Goal: Entertainment & Leisure: Consume media (video, audio)

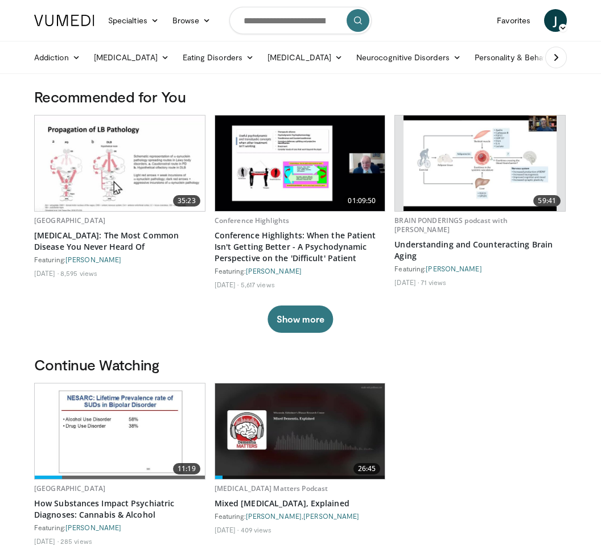
click at [539, 381] on div "Continue Watching 11:19 University of Miami How Substances Impact Psychiatric D…" at bounding box center [300, 466] width 546 height 220
click at [301, 22] on input "Search topics, interventions" at bounding box center [300, 20] width 142 height 27
click at [300, 76] on div "Personality profiles" at bounding box center [300, 57] width 142 height 42
click at [317, 67] on link "[MEDICAL_DATA]" at bounding box center [305, 57] width 89 height 23
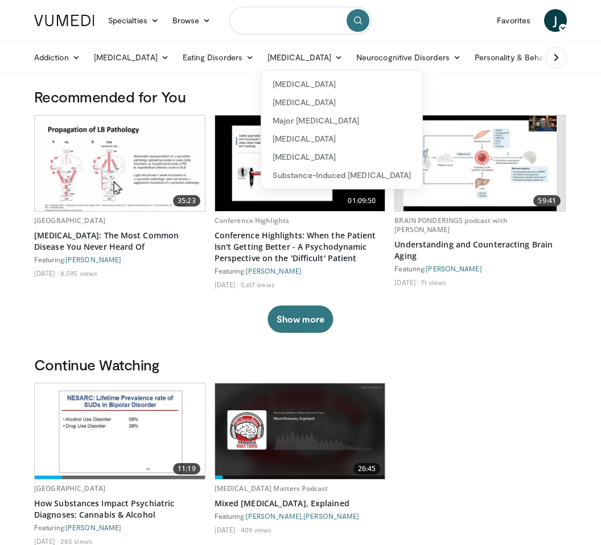
click at [320, 22] on input "Search topics, interventions" at bounding box center [300, 20] width 142 height 27
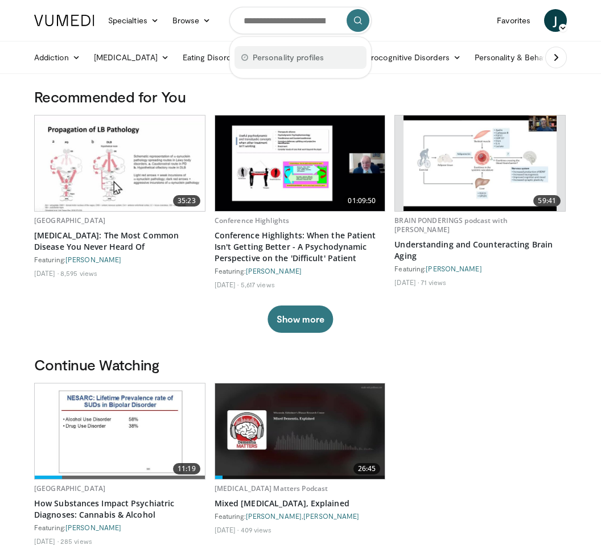
click at [319, 57] on span "Personality profiles" at bounding box center [288, 57] width 71 height 11
type input "**********"
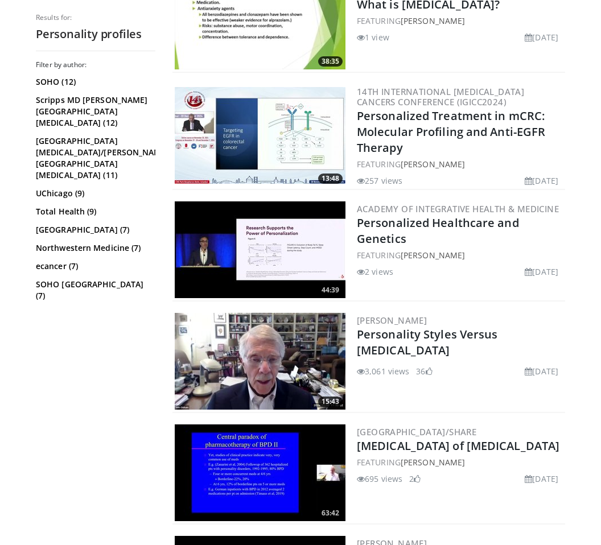
scroll to position [175, 0]
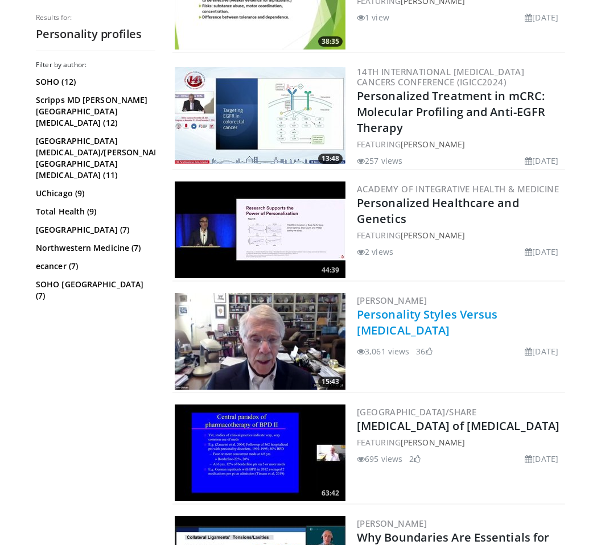
click at [451, 318] on link "Personality Styles Versus [MEDICAL_DATA]" at bounding box center [427, 322] width 141 height 31
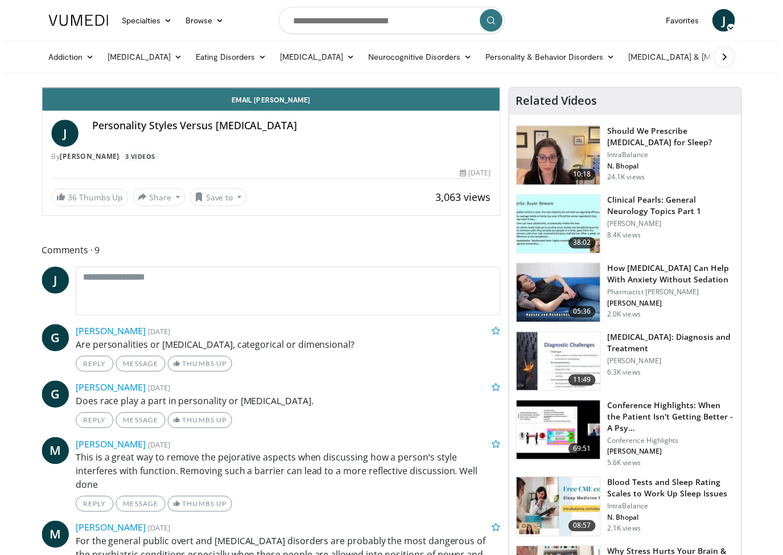
scroll to position [14, 0]
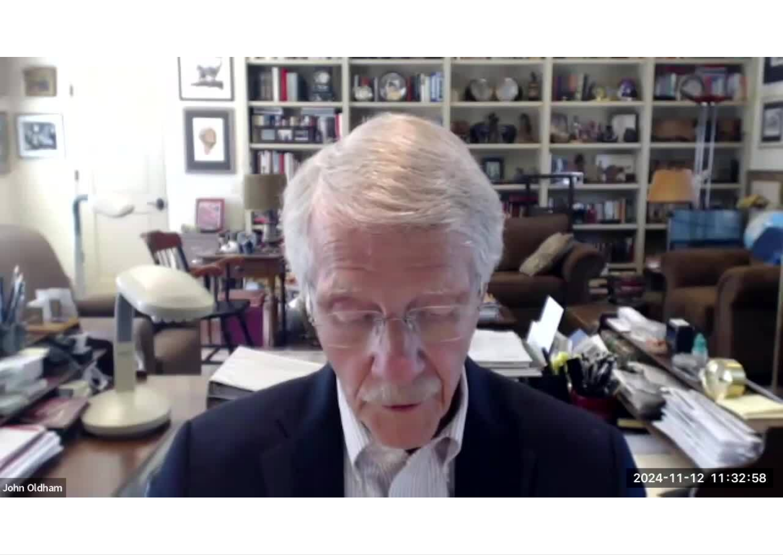
drag, startPoint x: 422, startPoint y: 247, endPoint x: 0, endPoint y: 176, distance: 428.2
click at [0, 182] on html "Specialties Adult & Family Medicine Allergy, Asthma, Immunology Anesthesiology …" at bounding box center [391, 263] width 783 height 555
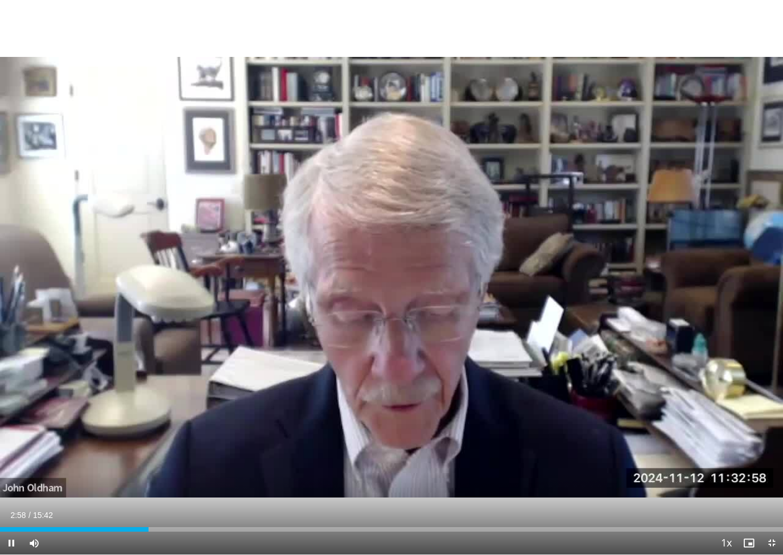
click at [73, 237] on div "10 seconds Tap to unmute" at bounding box center [391, 277] width 783 height 554
click at [601, 351] on div "10 seconds Tap to unmute" at bounding box center [391, 277] width 783 height 554
click at [601, 292] on div "10 seconds Tap to unmute" at bounding box center [391, 277] width 783 height 554
click at [601, 198] on div "10 seconds Tap to unmute" at bounding box center [391, 277] width 783 height 554
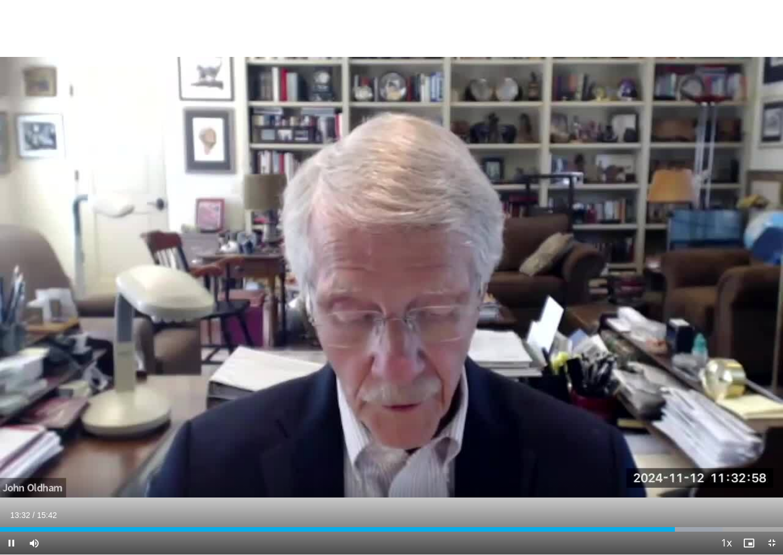
click at [601, 235] on div "10 seconds Tap to unmute" at bounding box center [391, 277] width 783 height 554
click at [601, 281] on div "10 seconds Tap to unmute" at bounding box center [391, 277] width 783 height 554
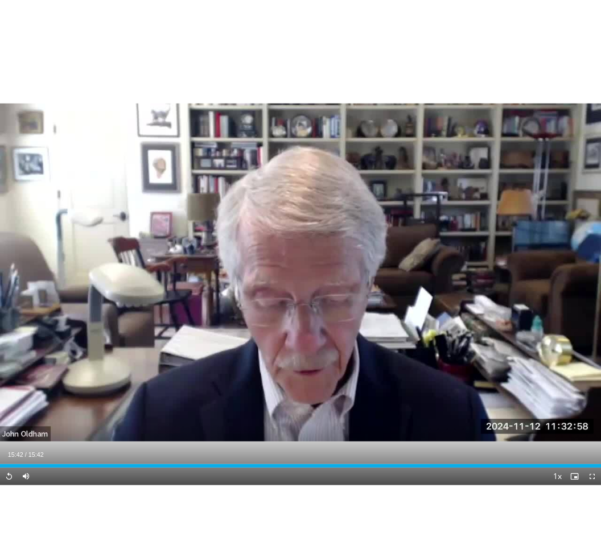
scroll to position [42, 0]
